Goal: Information Seeking & Learning: Check status

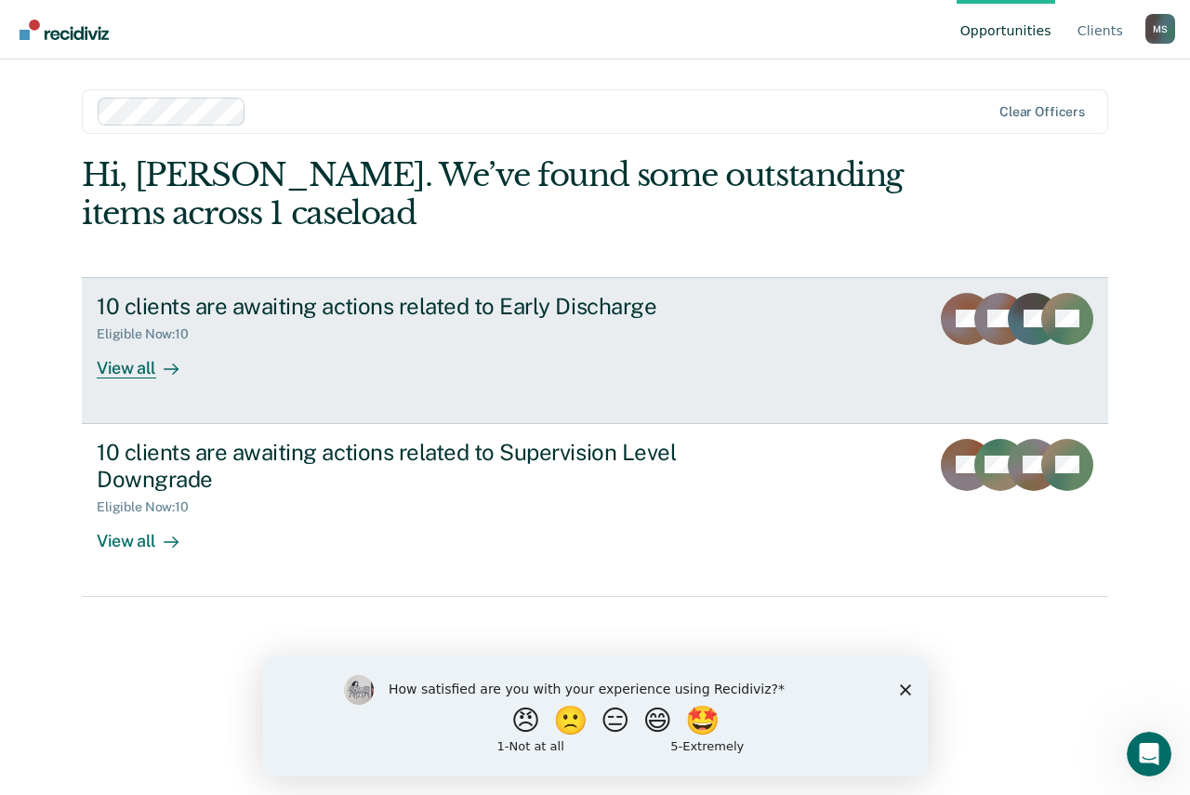
click at [125, 366] on div "View all" at bounding box center [149, 360] width 104 height 36
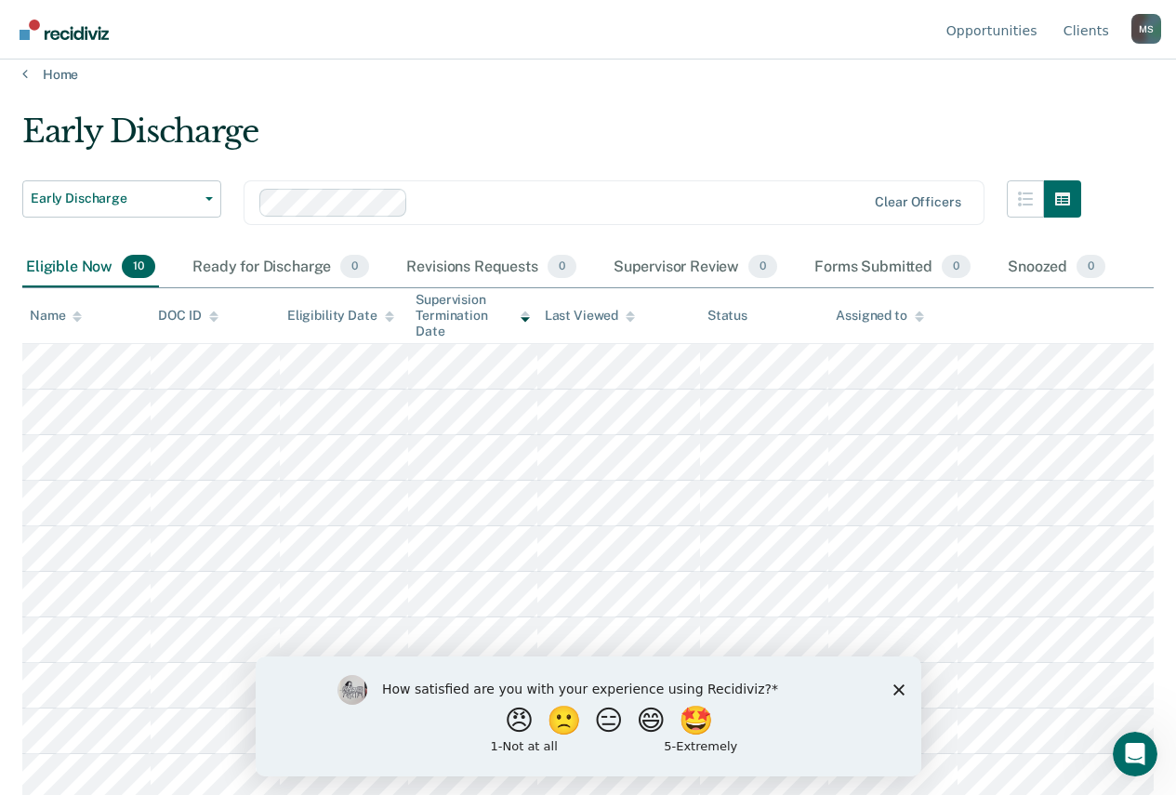
scroll to position [20, 0]
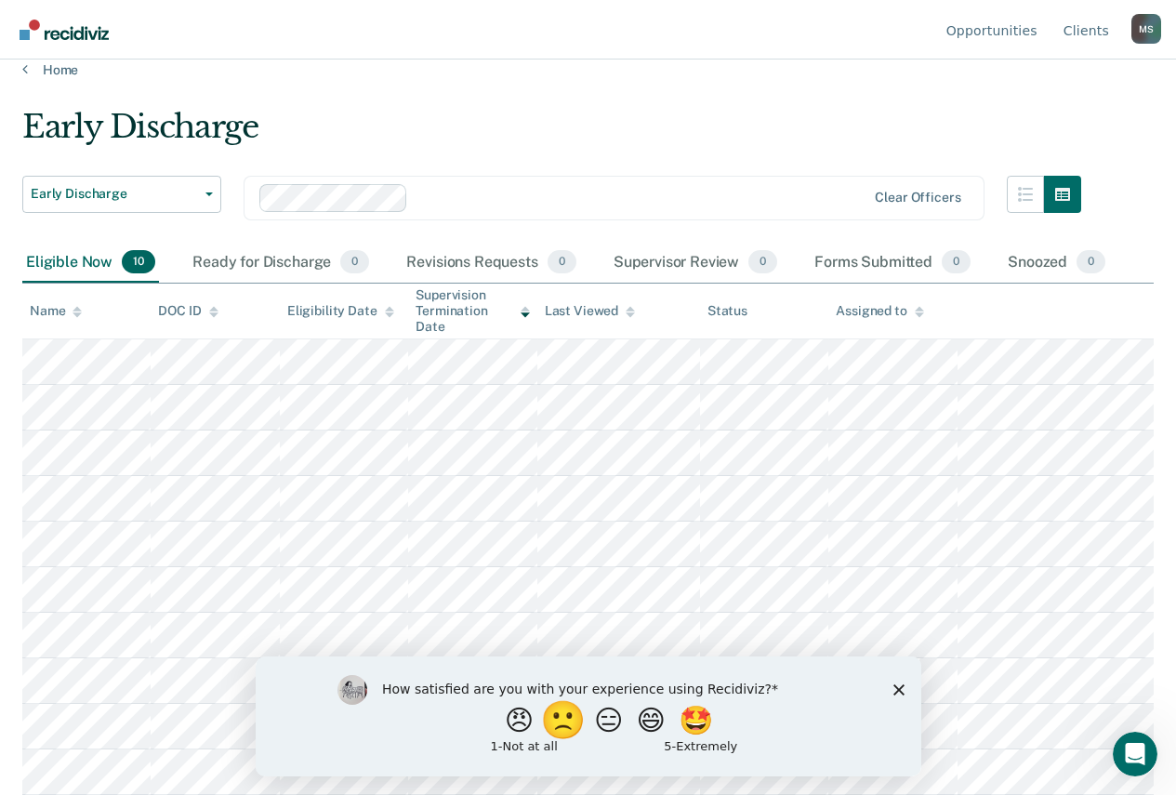
click at [544, 716] on button "🙁" at bounding box center [565, 719] width 50 height 37
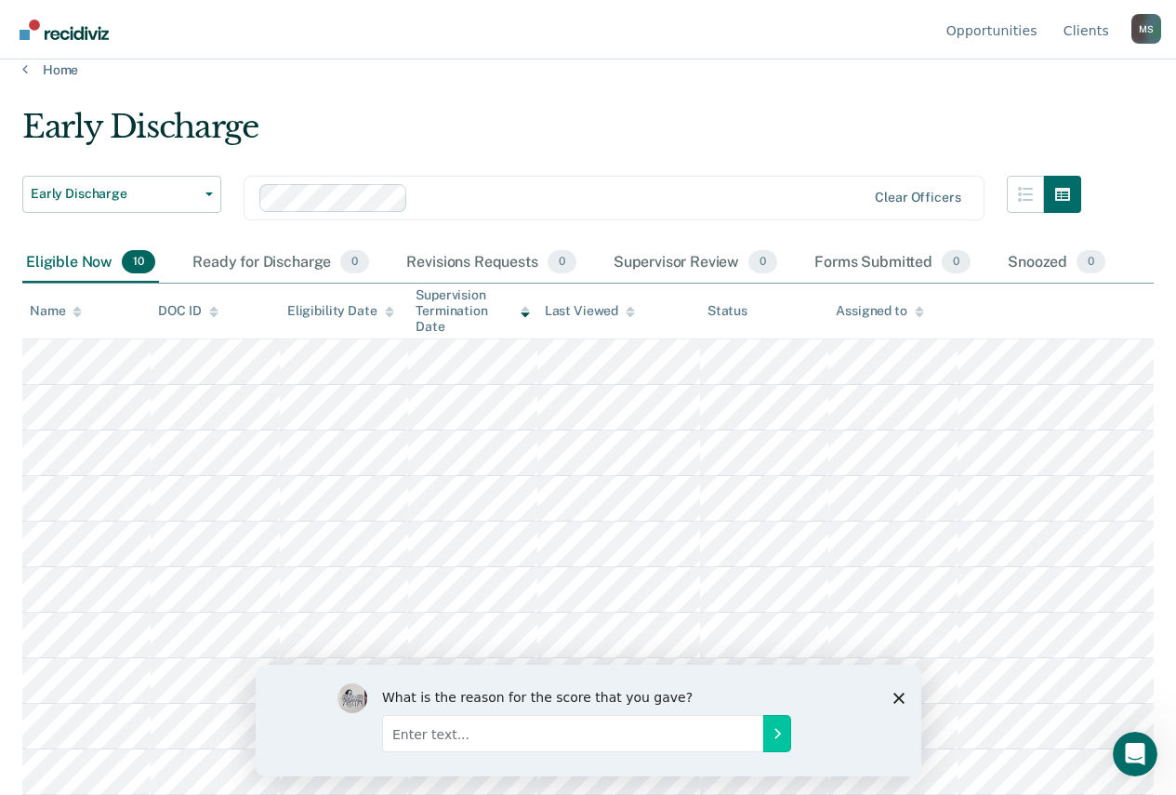
click at [903, 694] on icon "Close survey" at bounding box center [897, 697] width 11 height 11
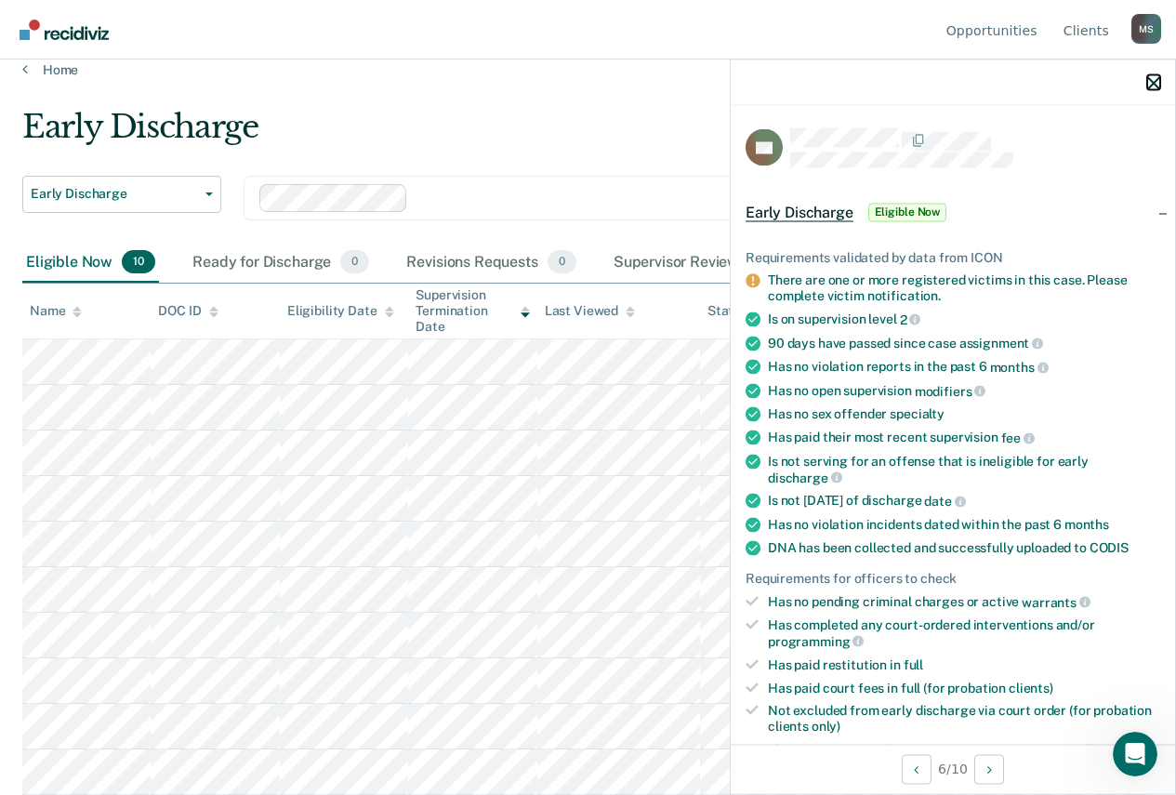
click at [1151, 84] on icon "button" at bounding box center [1153, 82] width 13 height 13
